Goal: Task Accomplishment & Management: Use online tool/utility

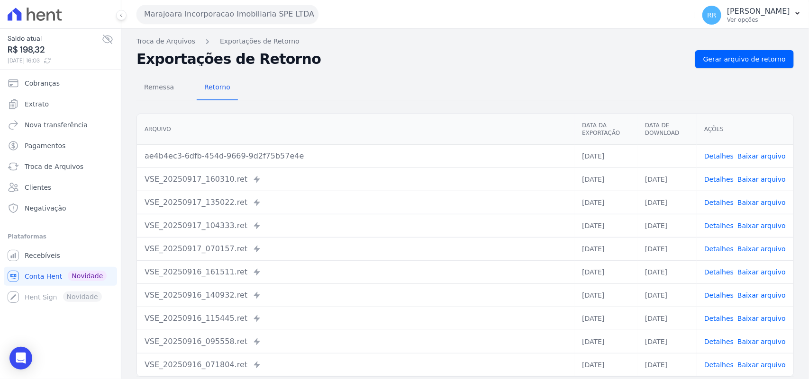
click at [167, 12] on button "Marajoara Incorporacao Imobiliaria SPE LTDA" at bounding box center [227, 14] width 182 height 19
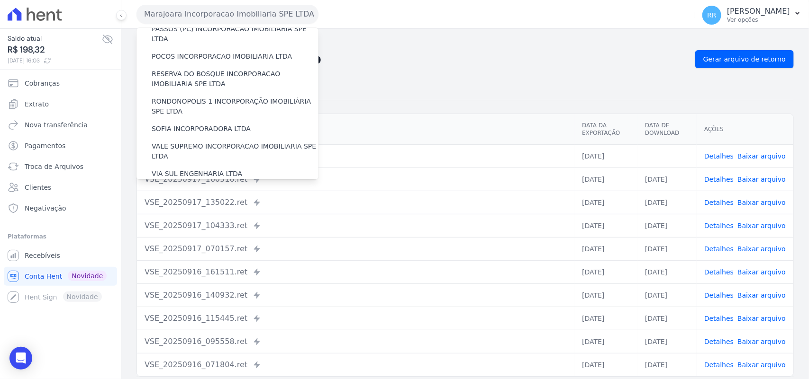
scroll to position [433, 0]
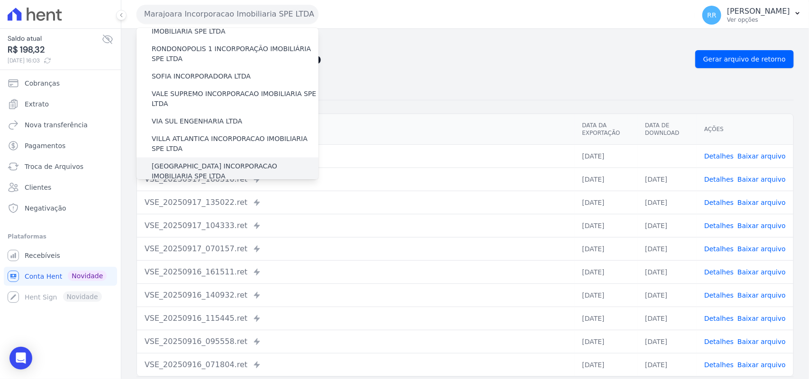
click at [216, 162] on label "[GEOGRAPHIC_DATA] INCORPORACAO IMOBILIARIA SPE LTDA" at bounding box center [235, 172] width 167 height 20
click at [0, 0] on input "[GEOGRAPHIC_DATA] INCORPORACAO IMOBILIARIA SPE LTDA" at bounding box center [0, 0] width 0 height 0
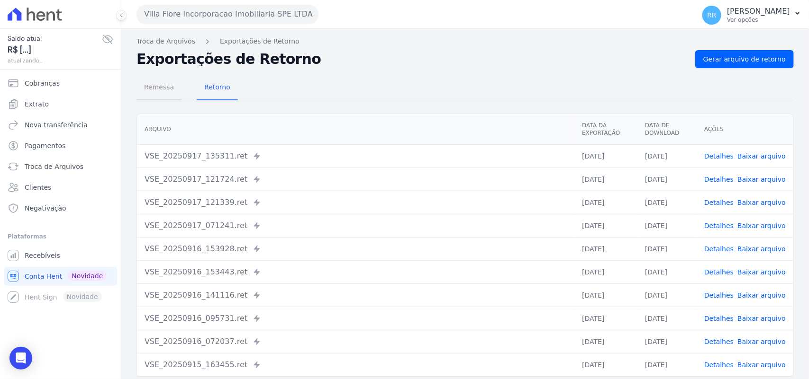
click at [145, 89] on span "Remessa" at bounding box center [158, 87] width 41 height 19
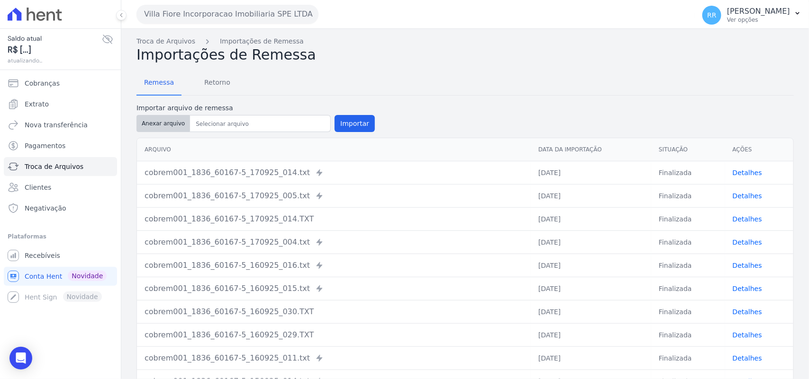
click at [160, 119] on button "Anexar arquivo" at bounding box center [163, 123] width 54 height 17
type input "cobrem001_1836_60167-5_170925_030.TXT"
click at [334, 122] on button "Importar" at bounding box center [354, 123] width 40 height 17
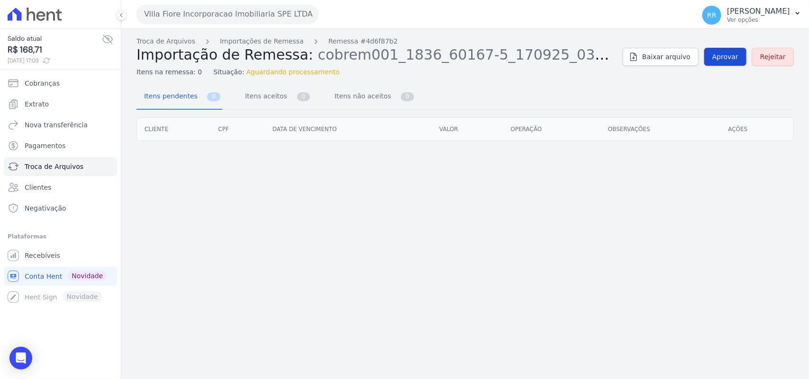
click at [740, 55] on link "Aprovar" at bounding box center [725, 57] width 42 height 18
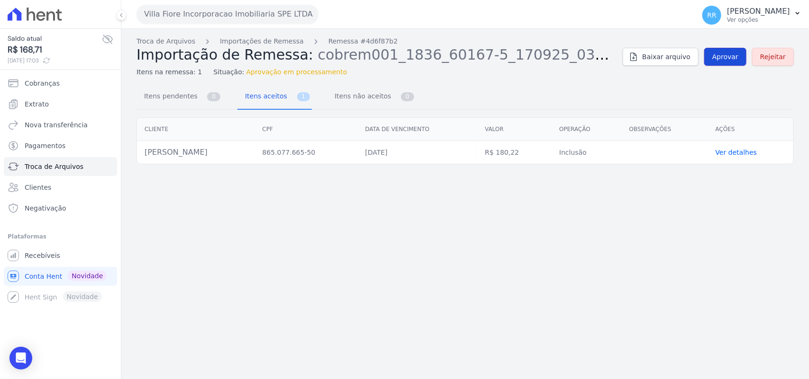
click at [725, 60] on span "Aprovar" at bounding box center [725, 56] width 26 height 9
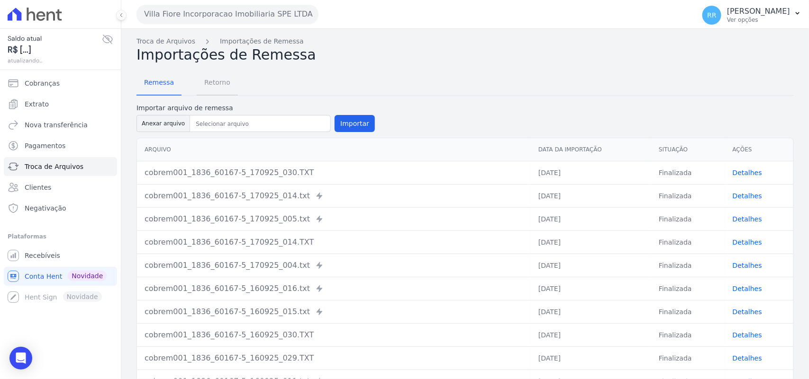
click at [221, 81] on span "Retorno" at bounding box center [216, 82] width 37 height 19
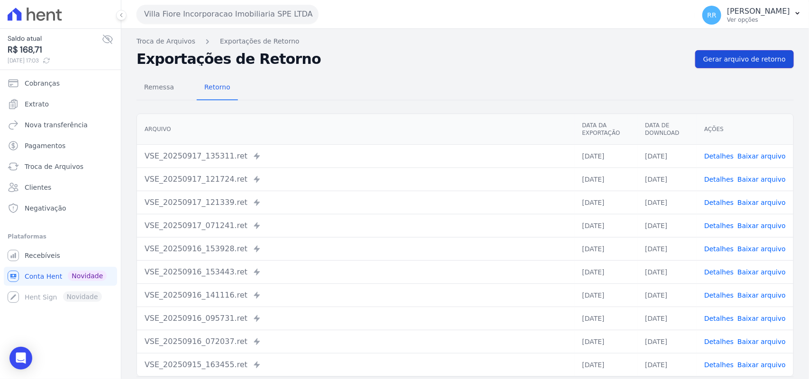
click at [780, 60] on link "Gerar arquivo de retorno" at bounding box center [744, 59] width 99 height 18
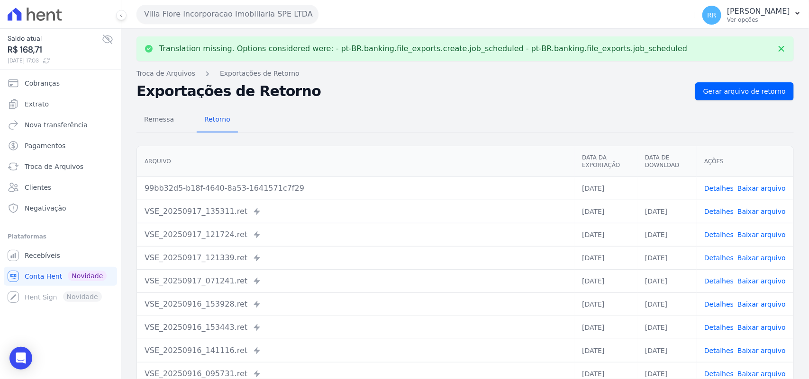
click at [756, 190] on link "Baixar arquivo" at bounding box center [761, 189] width 48 height 8
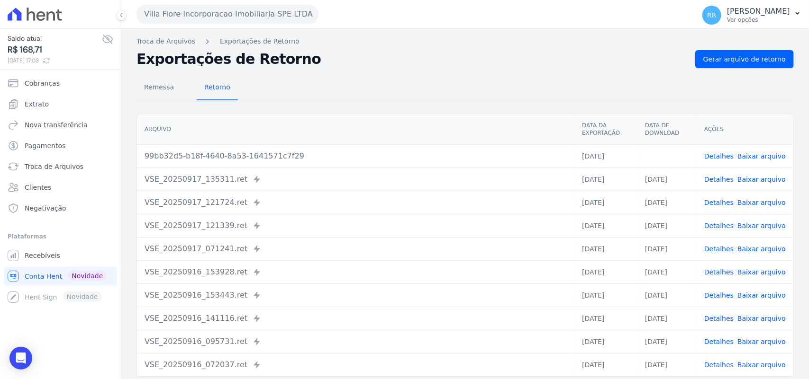
click at [388, 64] on h2 "Exportações de Retorno" at bounding box center [411, 59] width 551 height 13
click at [390, 54] on h2 "Exportações de Retorno" at bounding box center [411, 59] width 551 height 13
click at [336, 122] on th "Arquivo" at bounding box center [355, 129] width 437 height 31
click at [338, 110] on div "Arquivo Data da Exportação Data de Download Ações 99bb32d5-b18f-4640-8a53-16415…" at bounding box center [464, 245] width 687 height 271
click at [162, 7] on button "Villa Fiore Incorporacao Imobiliaria SPE LTDA" at bounding box center [227, 14] width 182 height 19
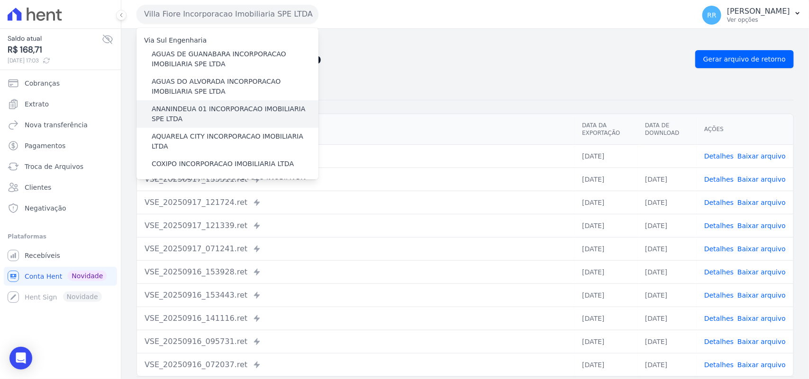
click at [207, 110] on label "ANANINDEUA 01 INCORPORACAO IMOBILIARIA SPE LTDA" at bounding box center [235, 114] width 167 height 20
click at [0, 0] on input "ANANINDEUA 01 INCORPORACAO IMOBILIARIA SPE LTDA" at bounding box center [0, 0] width 0 height 0
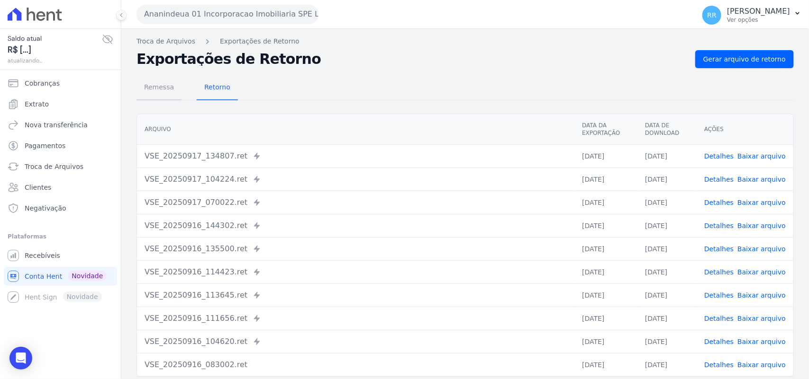
click at [162, 95] on span "Remessa" at bounding box center [158, 87] width 41 height 19
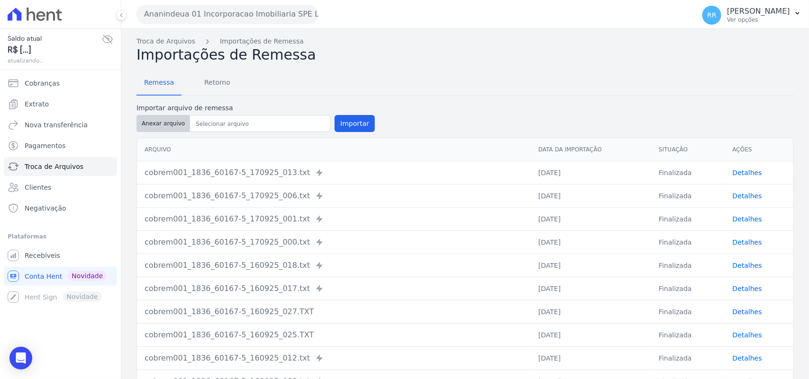
click at [157, 119] on button "Anexar arquivo" at bounding box center [163, 123] width 54 height 17
type input "cobrem001_1836_60167-5_170925_032.TXT"
click at [350, 121] on button "Importar" at bounding box center [354, 123] width 40 height 17
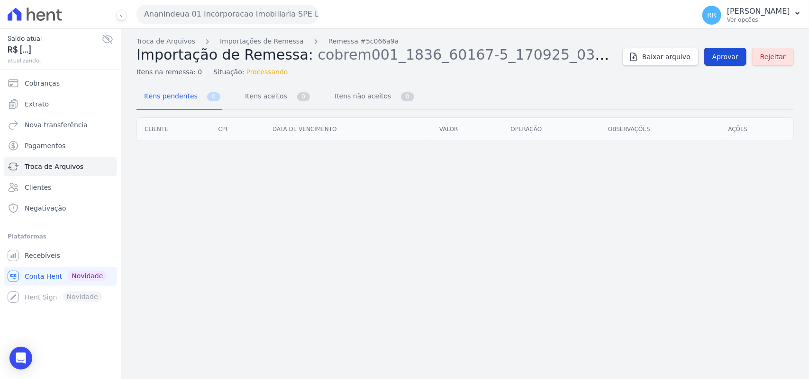
click at [714, 56] on link "Aprovar" at bounding box center [725, 57] width 42 height 18
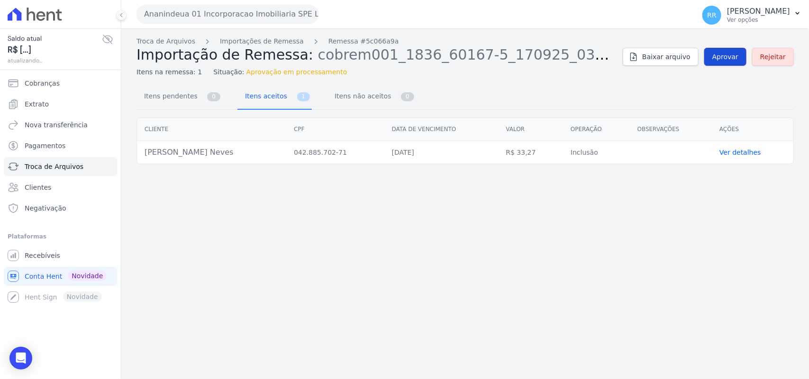
click at [728, 60] on span "Aprovar" at bounding box center [725, 56] width 26 height 9
click at [732, 67] on div "Troca de Arquivos Importações de Remessa Remessa #5c066a9a Importação de Remess…" at bounding box center [464, 56] width 657 height 41
click at [732, 60] on span "Aprovar" at bounding box center [725, 56] width 26 height 9
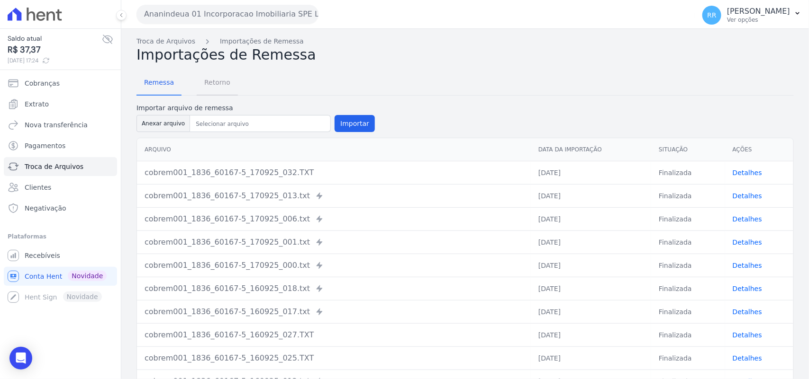
click at [226, 84] on span "Retorno" at bounding box center [216, 82] width 37 height 19
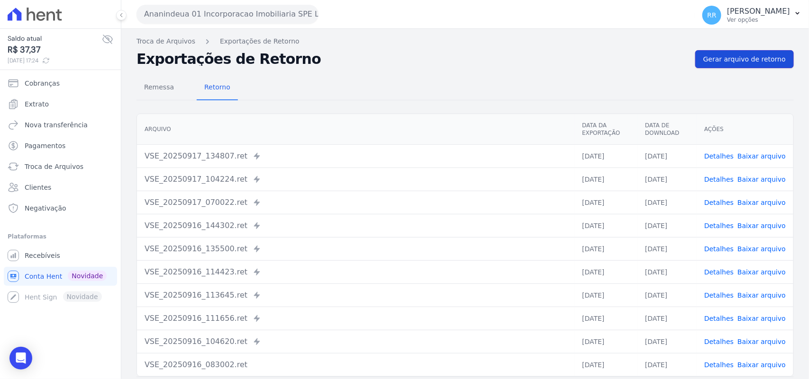
click at [740, 64] on link "Gerar arquivo de retorno" at bounding box center [744, 59] width 99 height 18
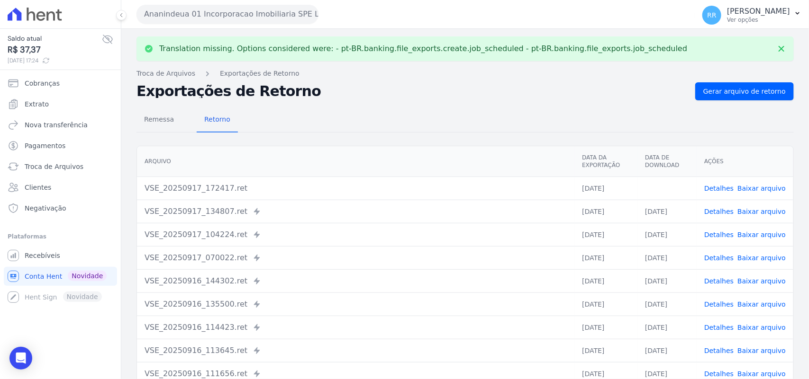
click at [761, 188] on link "Baixar arquivo" at bounding box center [761, 189] width 48 height 8
